Goal: Task Accomplishment & Management: Complete application form

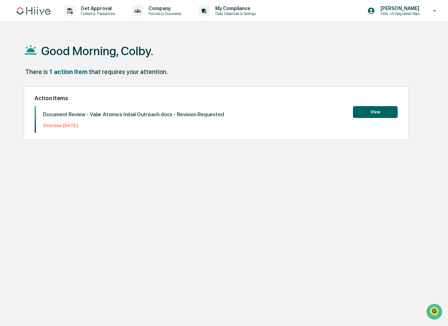
click at [377, 110] on button "View" at bounding box center [375, 112] width 45 height 12
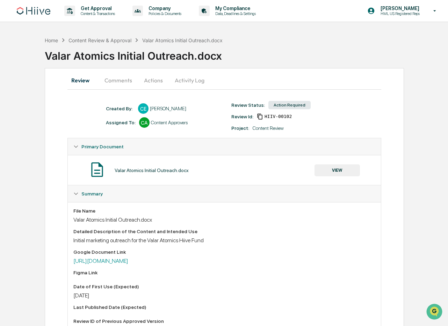
click at [120, 88] on button "Comments" at bounding box center [118, 80] width 39 height 17
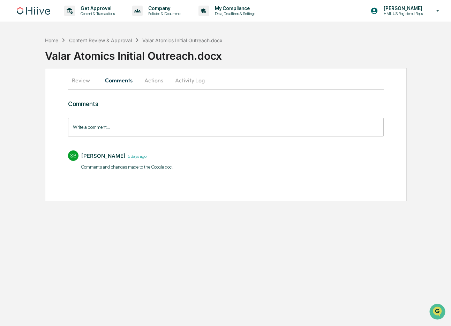
click at [78, 83] on button "Review" at bounding box center [83, 80] width 31 height 17
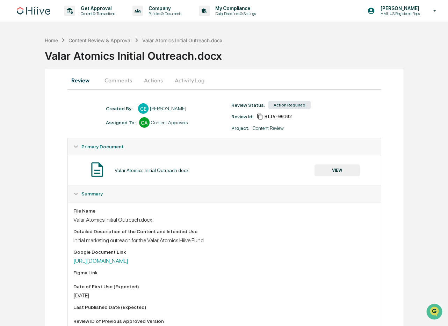
click at [79, 76] on button "Review" at bounding box center [82, 80] width 31 height 17
click at [79, 78] on button "Review" at bounding box center [82, 80] width 31 height 17
click at [127, 82] on button "Comments" at bounding box center [118, 80] width 39 height 17
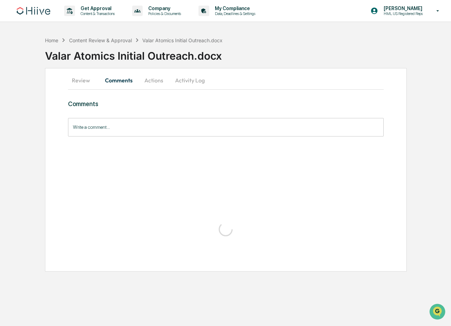
click at [119, 79] on button "Comments" at bounding box center [118, 80] width 39 height 17
click at [94, 42] on div "Content Review & Approval" at bounding box center [100, 40] width 63 height 6
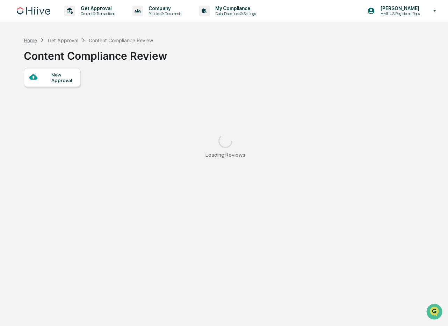
click at [29, 38] on div "Home" at bounding box center [30, 40] width 13 height 6
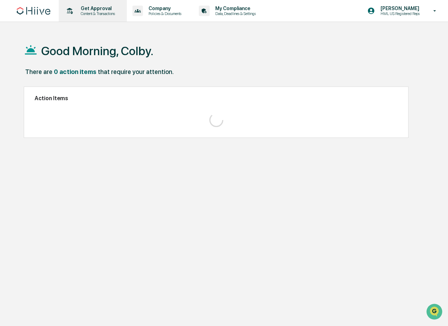
click at [103, 15] on p "Content & Transactions" at bounding box center [96, 13] width 43 height 5
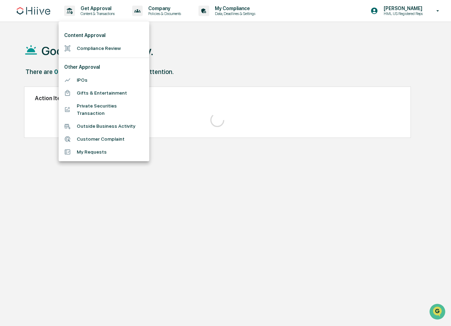
click at [100, 45] on li "Compliance Review" at bounding box center [104, 48] width 91 height 13
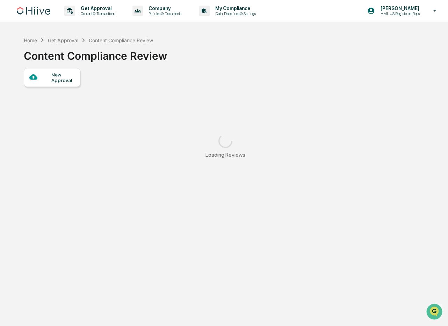
click at [53, 76] on div "New Approval" at bounding box center [62, 77] width 23 height 11
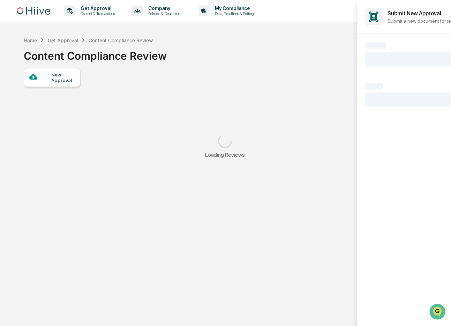
click at [124, 98] on div at bounding box center [225, 163] width 451 height 326
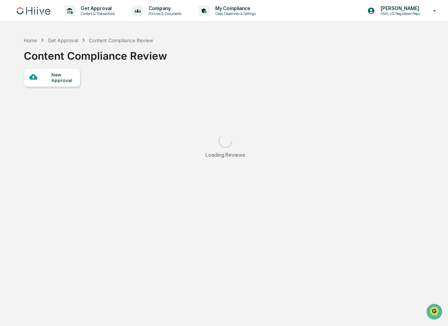
click at [112, 39] on div "Content Compliance Review" at bounding box center [121, 40] width 64 height 6
click at [36, 13] on img at bounding box center [34, 11] width 34 height 8
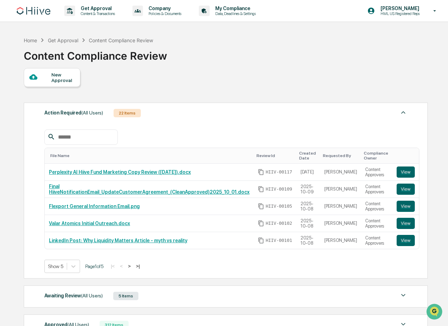
click at [60, 78] on div "New Approval" at bounding box center [62, 77] width 23 height 11
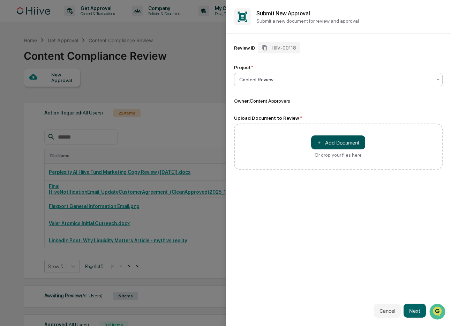
click at [326, 143] on button "＋ Add Document" at bounding box center [338, 142] width 54 height 14
click at [415, 311] on button "Next" at bounding box center [415, 311] width 22 height 14
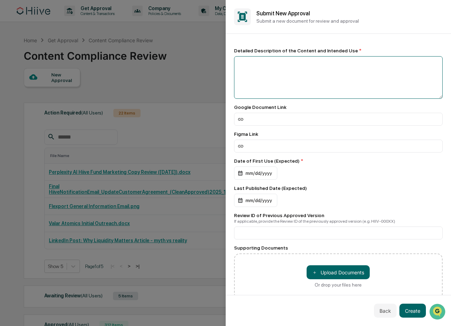
click at [294, 85] on textarea at bounding box center [338, 77] width 209 height 43
type textarea "**********"
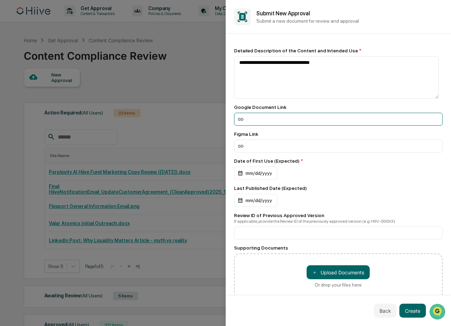
click at [275, 123] on input at bounding box center [338, 119] width 209 height 13
paste input "**********"
type input "**********"
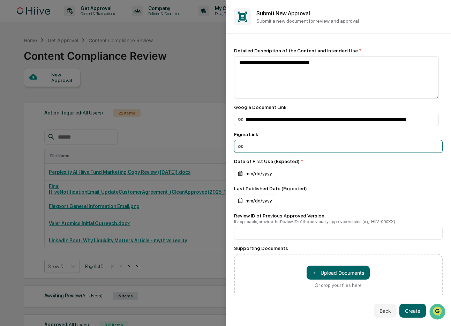
click at [273, 143] on input at bounding box center [338, 146] width 209 height 13
click at [263, 172] on div "mm/dd/yyyy" at bounding box center [255, 173] width 43 height 13
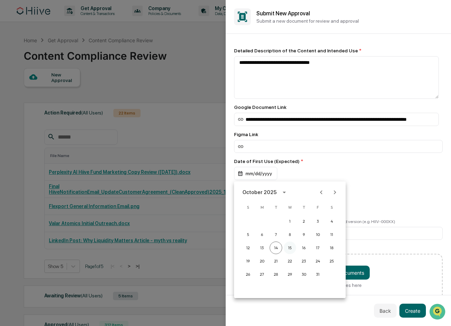
click at [289, 248] on button "15" at bounding box center [290, 248] width 13 height 13
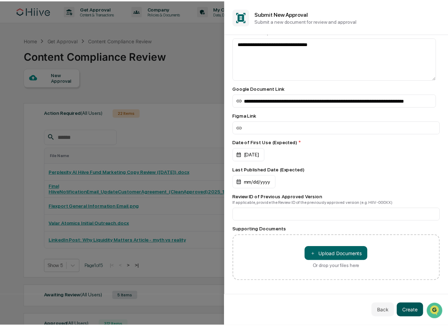
scroll to position [21, 0]
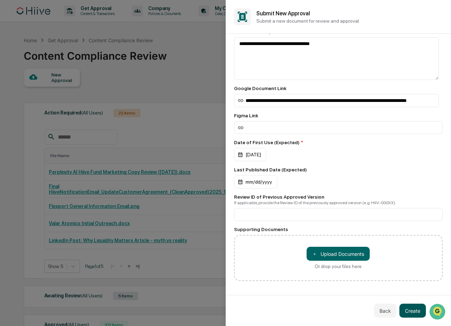
click at [416, 309] on button "Create" at bounding box center [413, 311] width 27 height 14
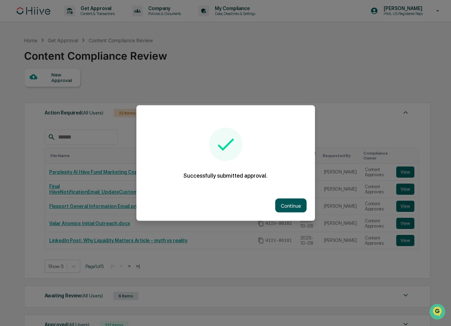
click at [289, 206] on button "Continue" at bounding box center [290, 206] width 31 height 14
